Goal: Information Seeking & Learning: Learn about a topic

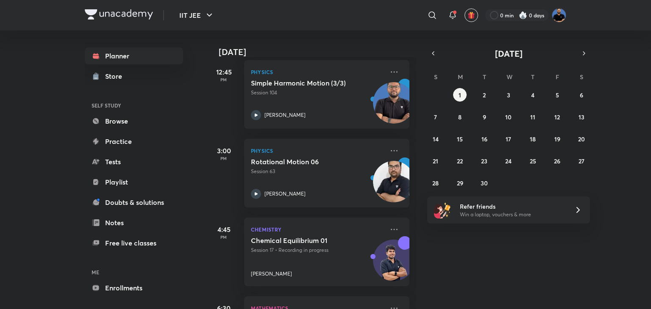
scroll to position [510, 0]
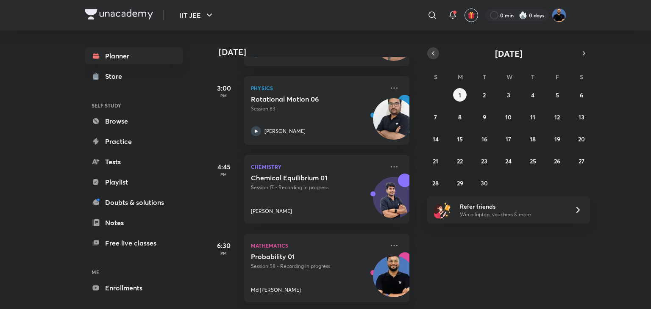
click at [437, 58] on button "button" at bounding box center [433, 53] width 12 height 12
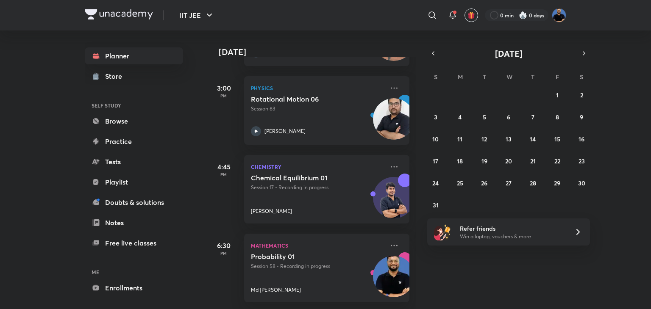
click at [435, 212] on div "[DATE] Good evening, Md You have 9 events [DATE] 7:30 AM Chemistry Electrochemi…" at bounding box center [428, 170] width 443 height 279
click at [582, 185] on abbr "30" at bounding box center [581, 183] width 7 height 8
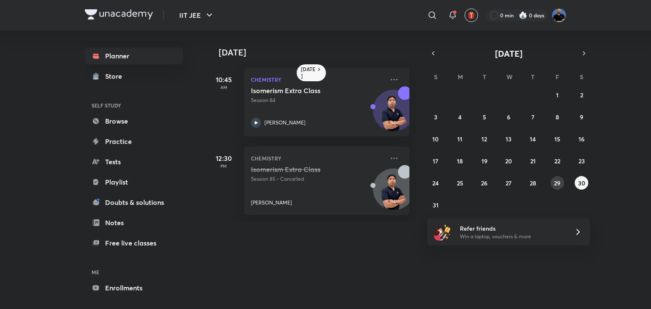
click at [556, 182] on abbr "29" at bounding box center [557, 183] width 6 height 8
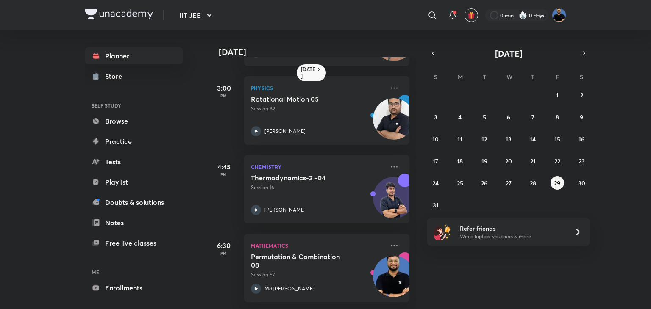
scroll to position [471, 0]
click at [322, 261] on h5 "Permutation & Combination 08" at bounding box center [304, 261] width 106 height 17
